Goal: Contribute content: Add original content to the website for others to see

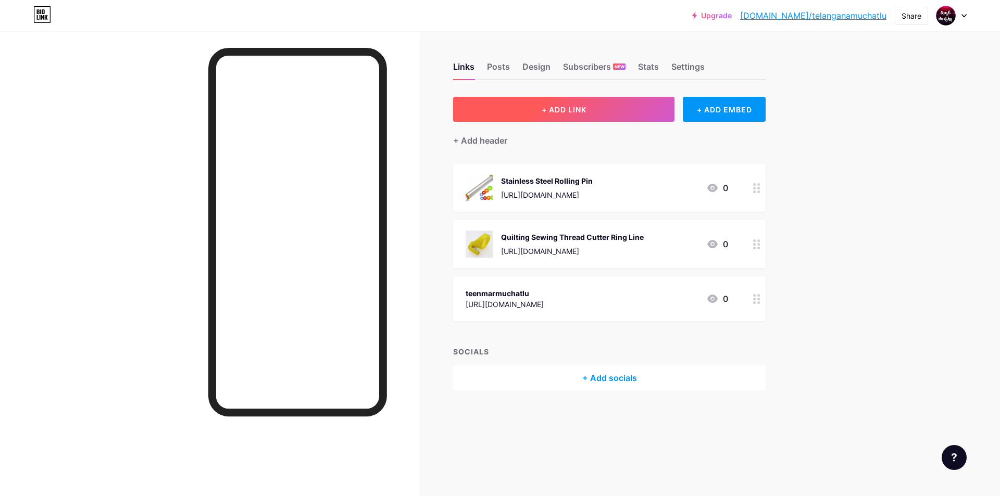
click at [539, 106] on button "+ ADD LINK" at bounding box center [563, 109] width 221 height 25
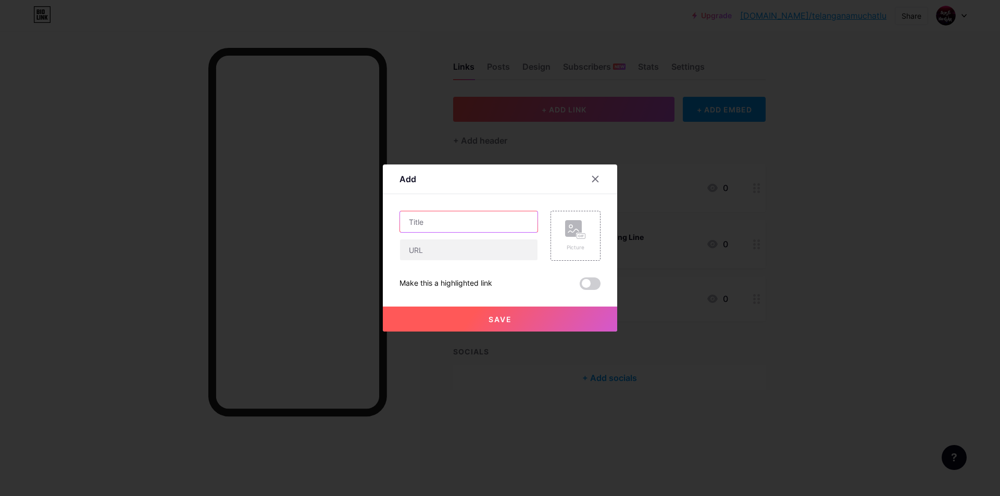
click at [450, 221] on input "text" at bounding box center [469, 221] width 138 height 21
paste input "Washing Machine Tap Problem? Not Anymore!"
type input "Washing Machine Tap Problem? Not Anymore!"
paste input "y Type Splitter Hose Connector Dual Valve 2 Way Garden Tap Connector Dual"
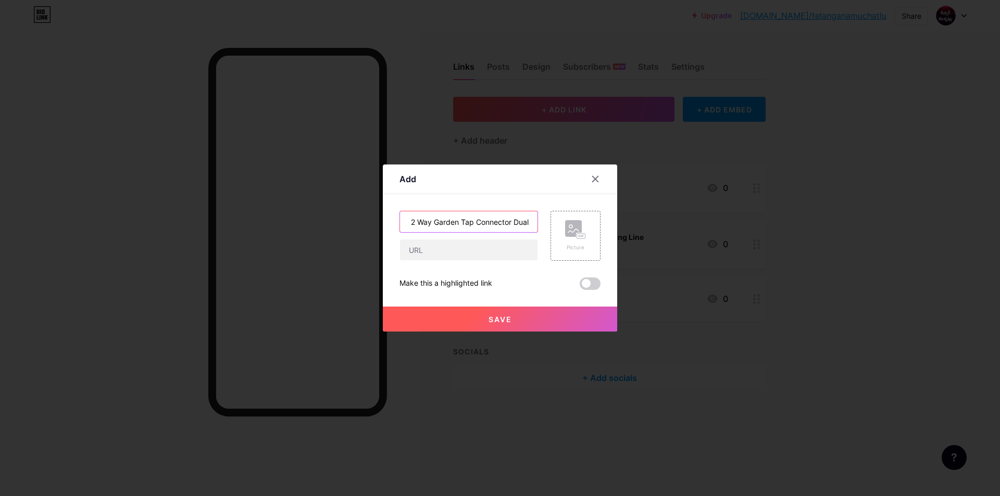
type input "y Type Splitter Hose Connector Dual Valve 2 Way Garden Tap Connector Dual"
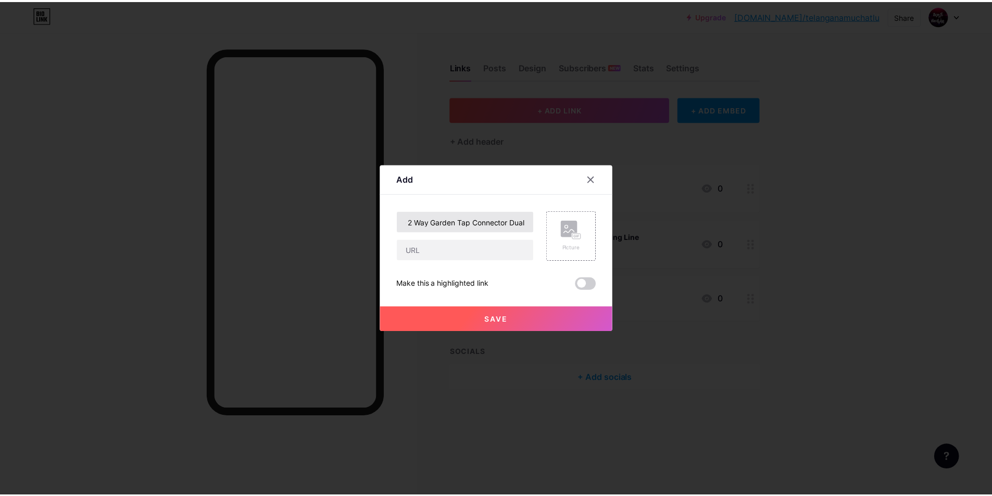
scroll to position [0, 0]
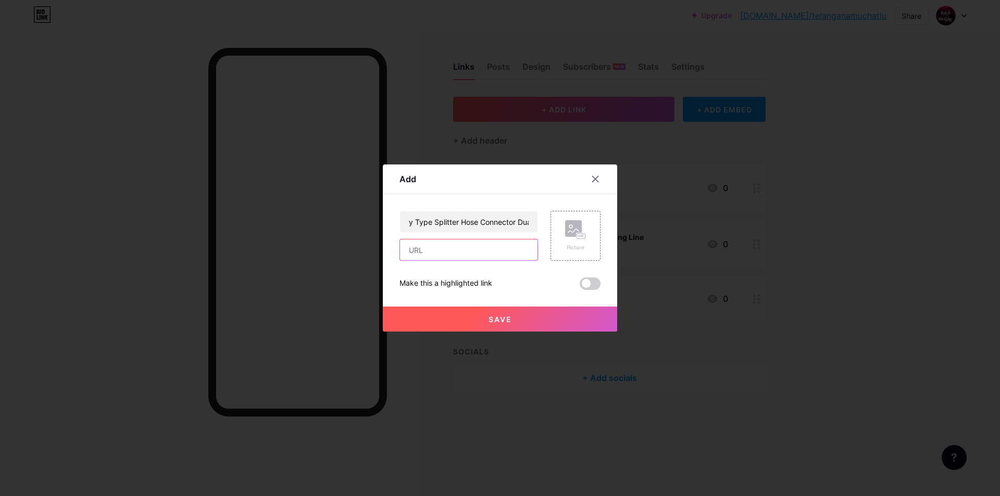
click at [443, 251] on input "text" at bounding box center [469, 250] width 138 height 21
paste input "[URL][DOMAIN_NAME]"
type input "[URL][DOMAIN_NAME]"
drag, startPoint x: 504, startPoint y: 316, endPoint x: 488, endPoint y: 313, distance: 15.8
click at [503, 316] on span "Save" at bounding box center [500, 319] width 23 height 9
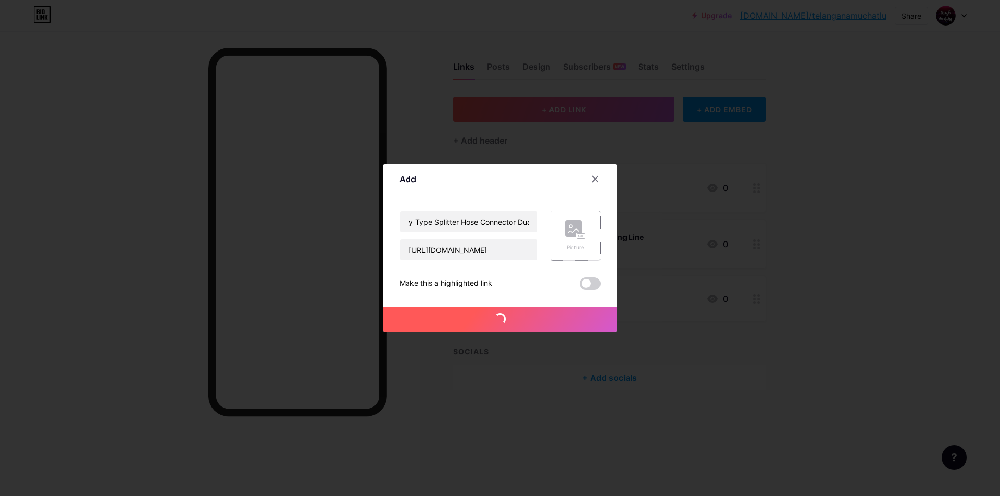
click at [568, 238] on icon at bounding box center [575, 229] width 21 height 19
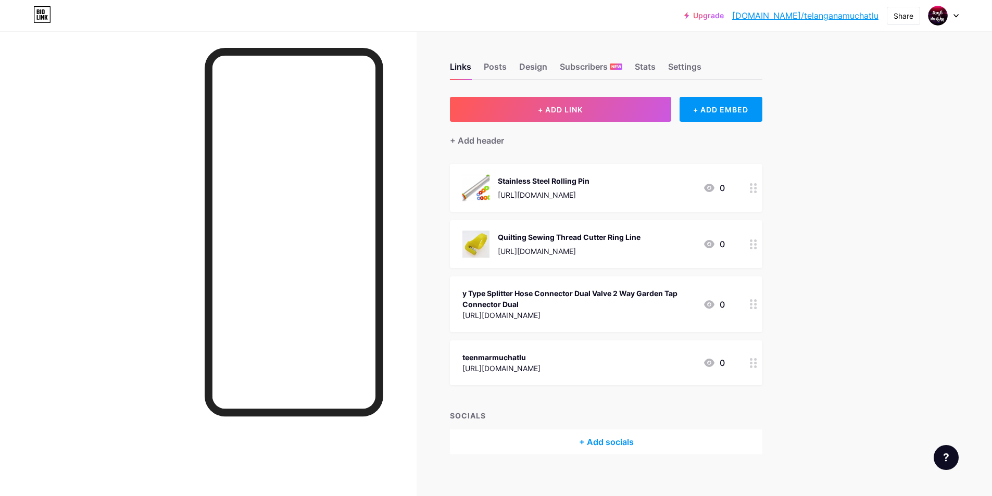
click at [584, 302] on div "y Type Splitter Hose Connector Dual Valve 2 Way Garden Tap Connector Dual" at bounding box center [579, 299] width 232 height 22
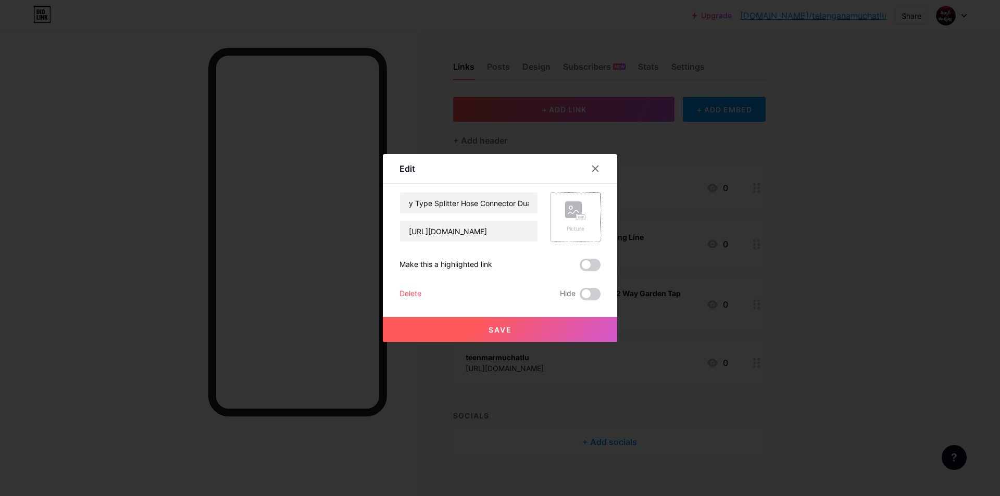
click at [560, 206] on div "Picture" at bounding box center [576, 217] width 50 height 50
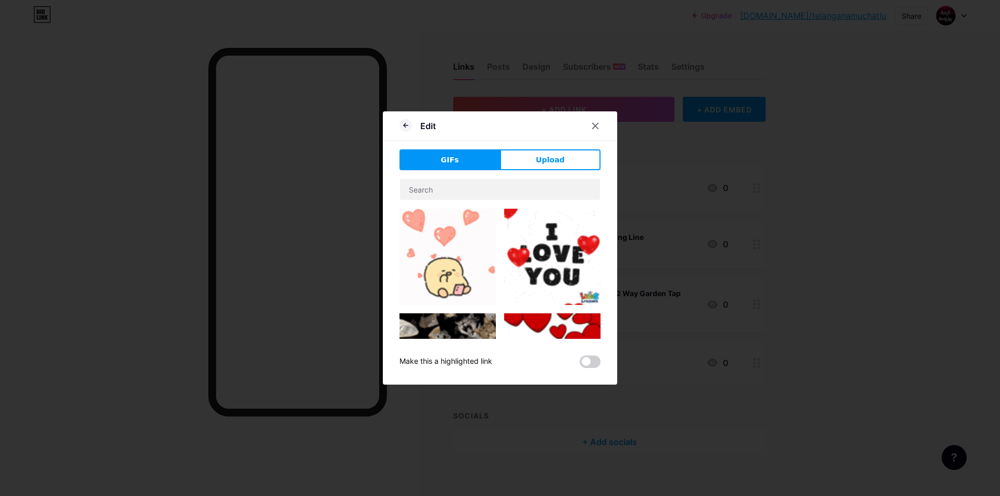
click at [461, 168] on button "GIFs" at bounding box center [450, 159] width 101 height 21
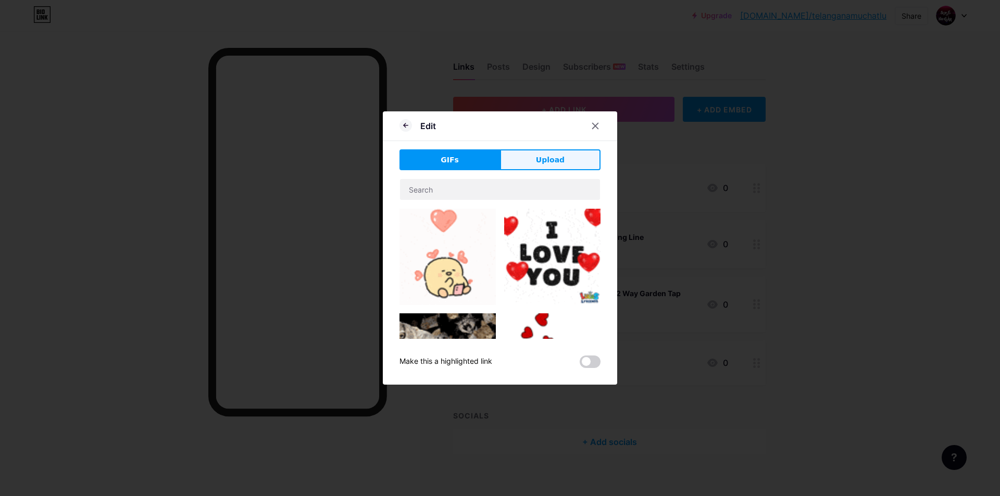
click at [537, 167] on button "Upload" at bounding box center [550, 159] width 101 height 21
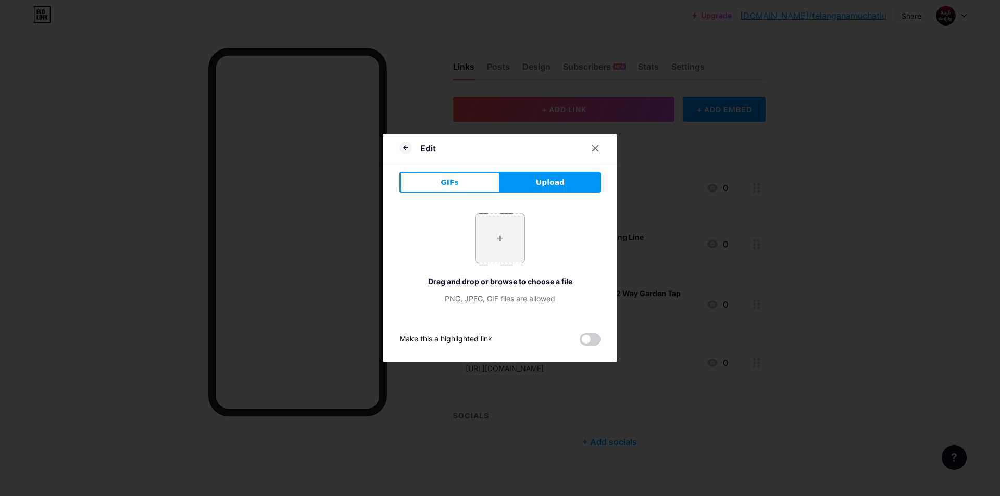
click at [484, 223] on input "file" at bounding box center [500, 238] width 49 height 49
type input "C:\fakepath\61-FL1BMIwL._SX679_.jpg"
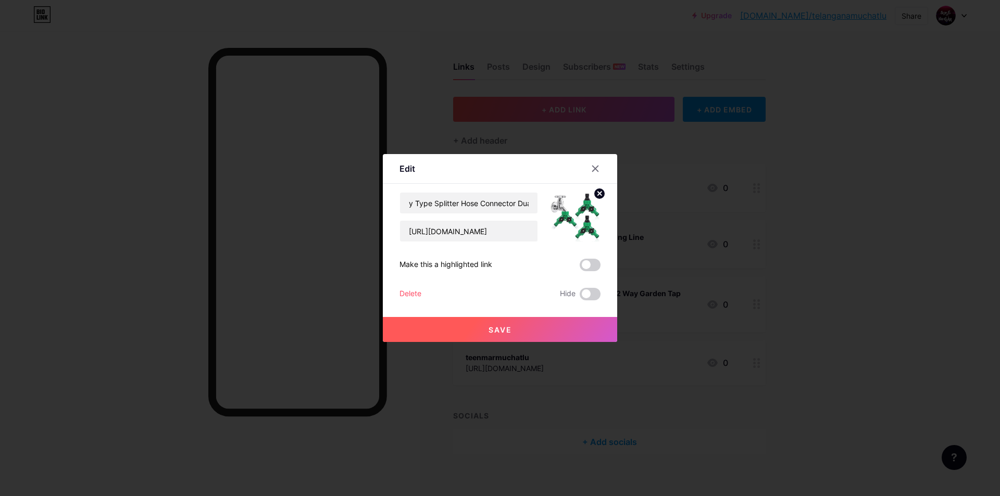
click at [529, 329] on button "Save" at bounding box center [500, 329] width 234 height 25
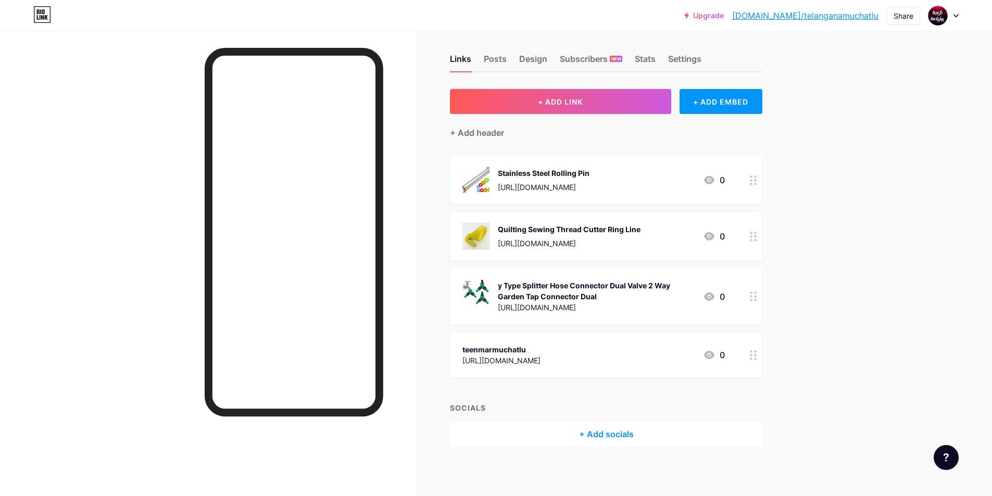
scroll to position [10, 0]
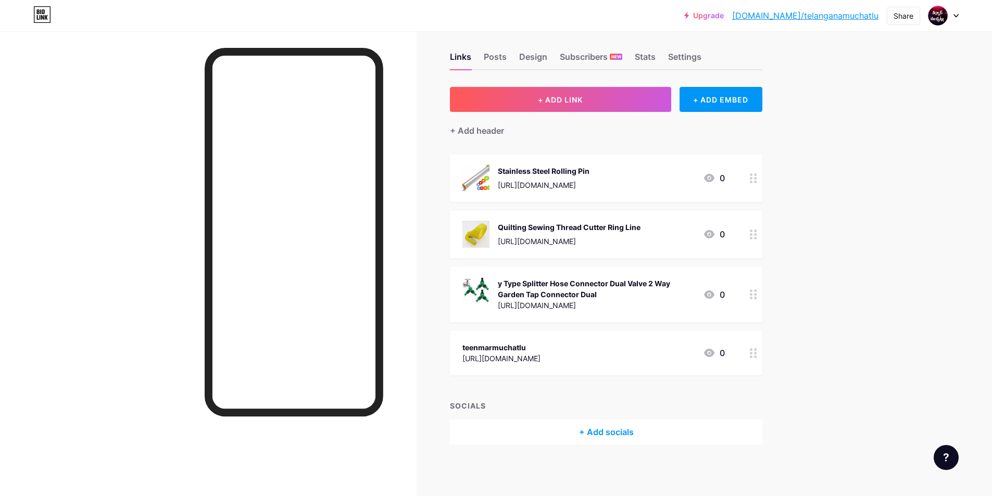
click at [640, 351] on div "teenmarmuchatlu [URL][DOMAIN_NAME] 0" at bounding box center [594, 353] width 263 height 24
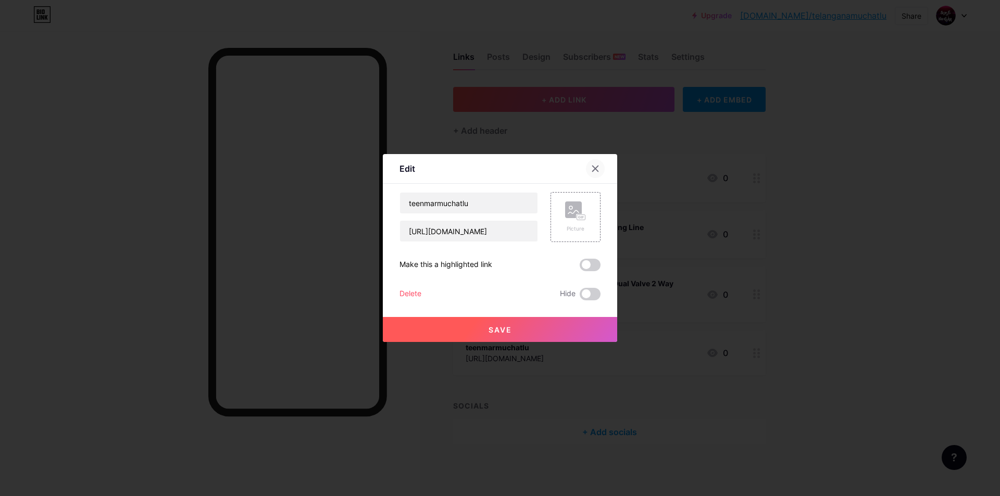
click at [591, 171] on icon at bounding box center [595, 169] width 8 height 8
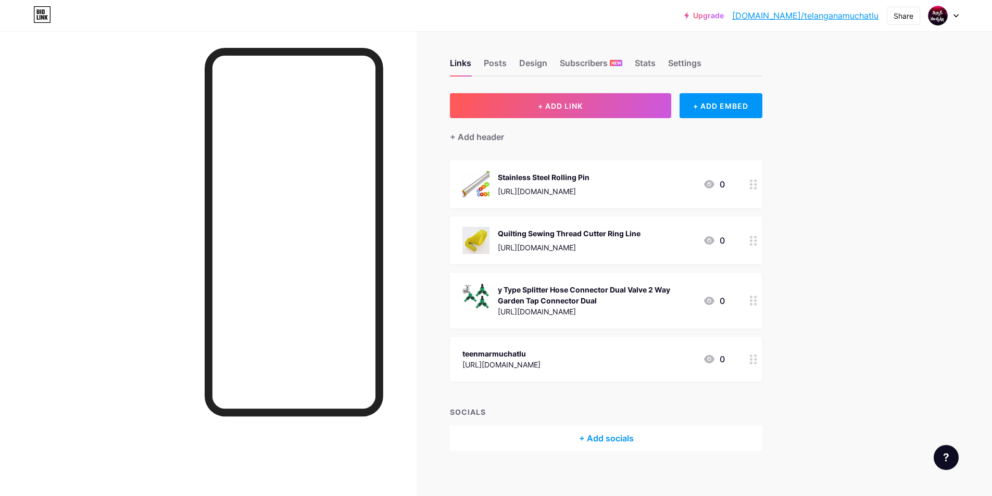
scroll to position [0, 0]
